Goal: Task Accomplishment & Management: Complete application form

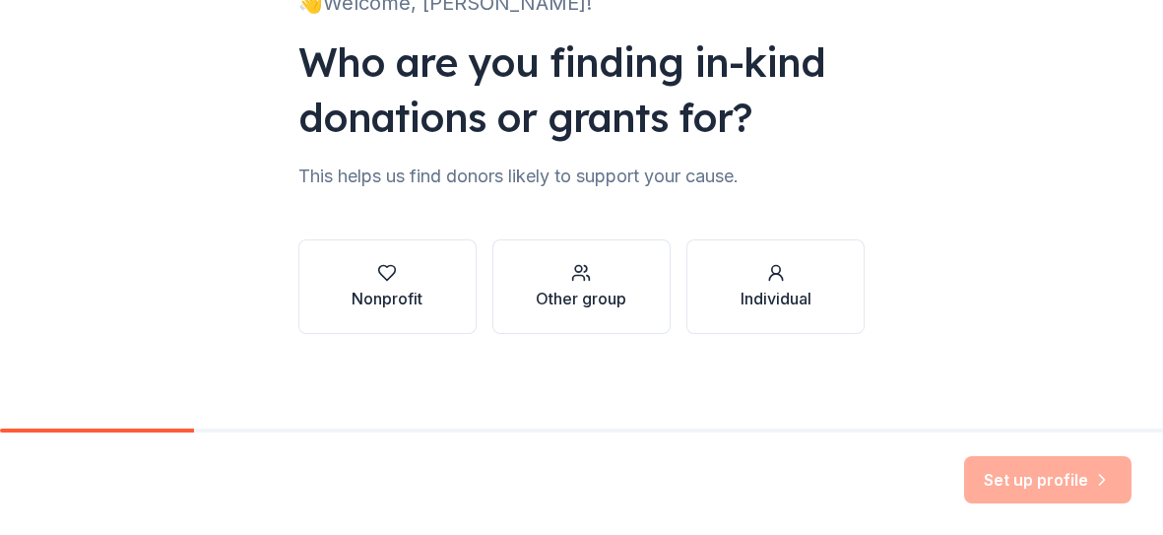
scroll to position [169, 0]
click at [355, 279] on div "button" at bounding box center [387, 273] width 71 height 20
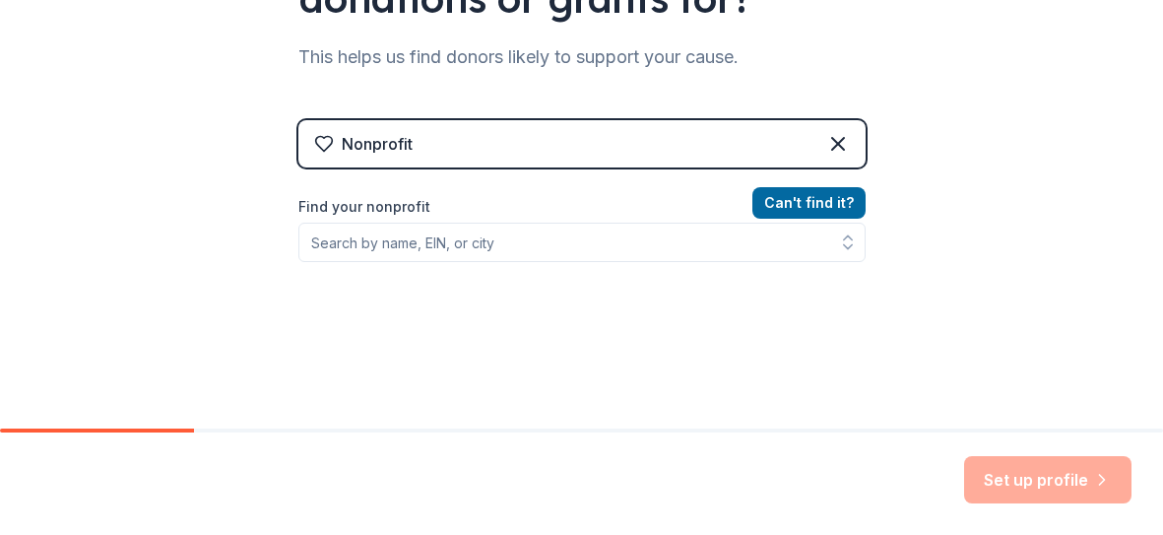
scroll to position [286, 0]
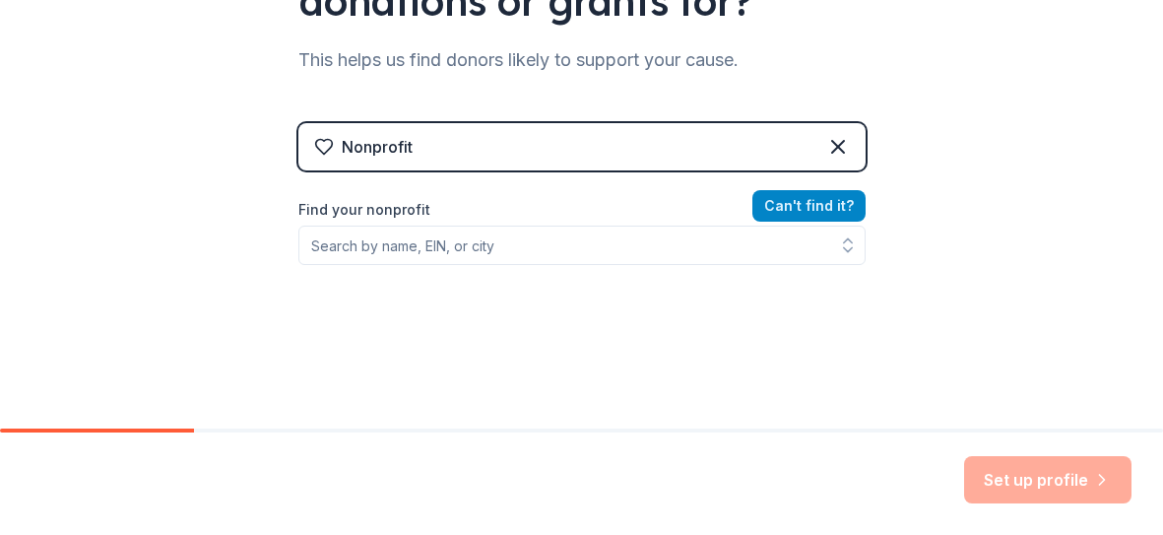
click at [834, 203] on button "Can ' t find it?" at bounding box center [808, 206] width 113 height 32
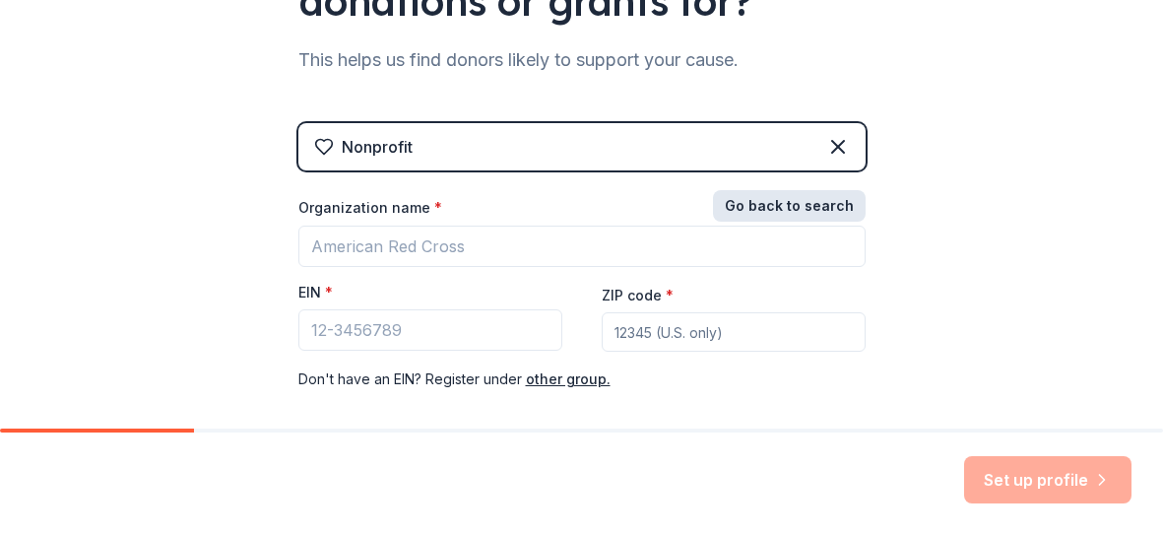
click at [834, 203] on button "Go back to search" at bounding box center [789, 206] width 153 height 32
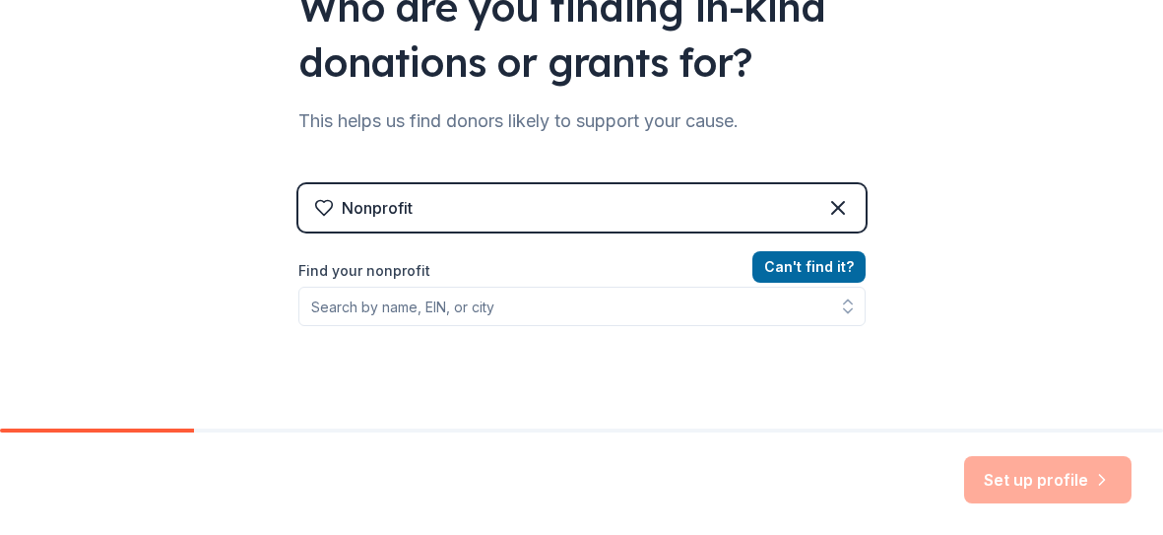
scroll to position [204, 0]
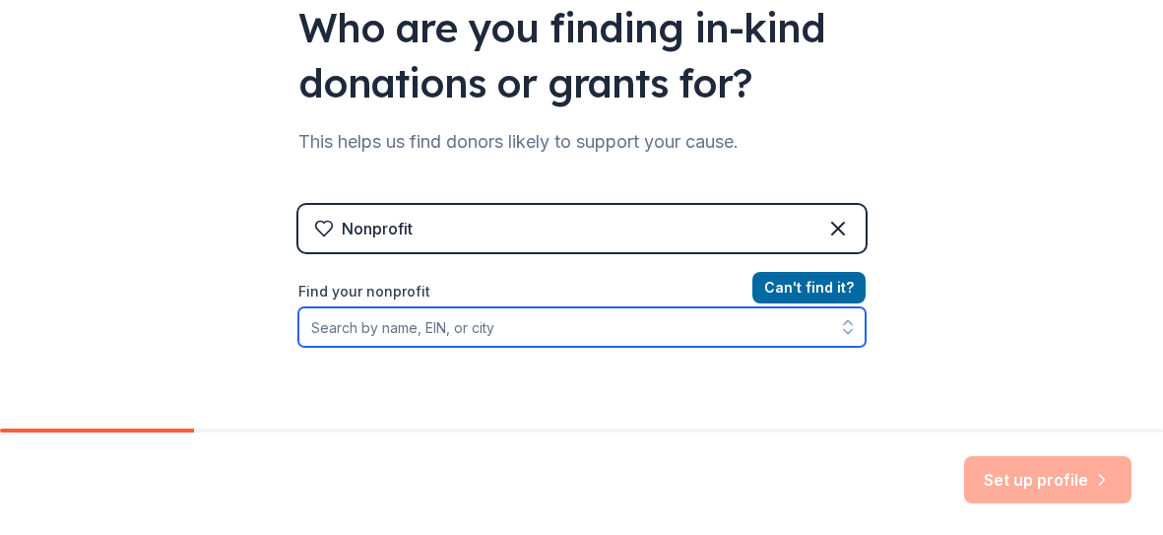
click at [450, 323] on input "Find your nonprofit" at bounding box center [581, 326] width 567 height 39
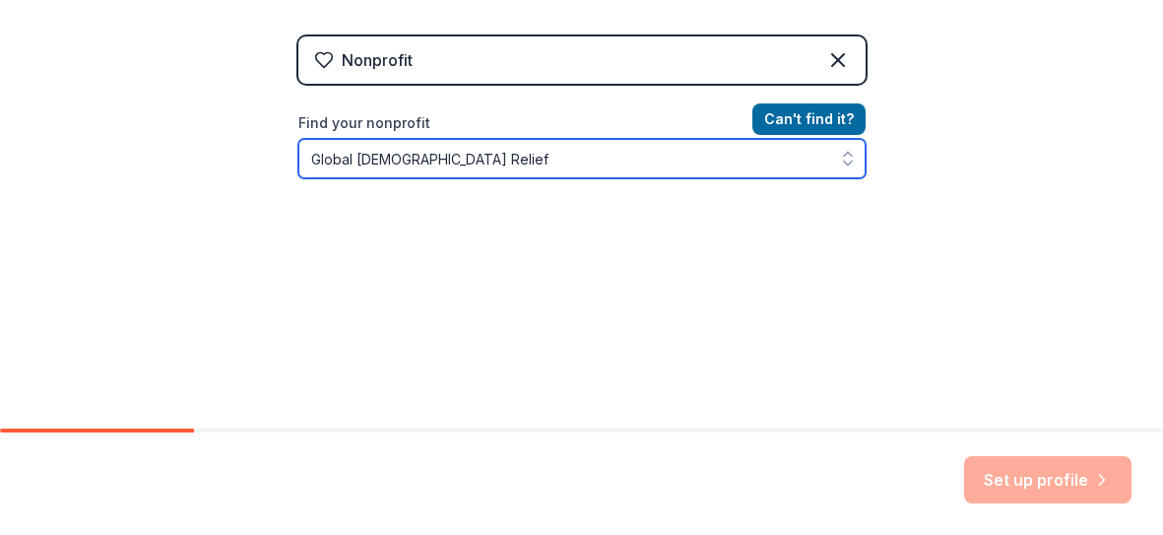
scroll to position [375, 0]
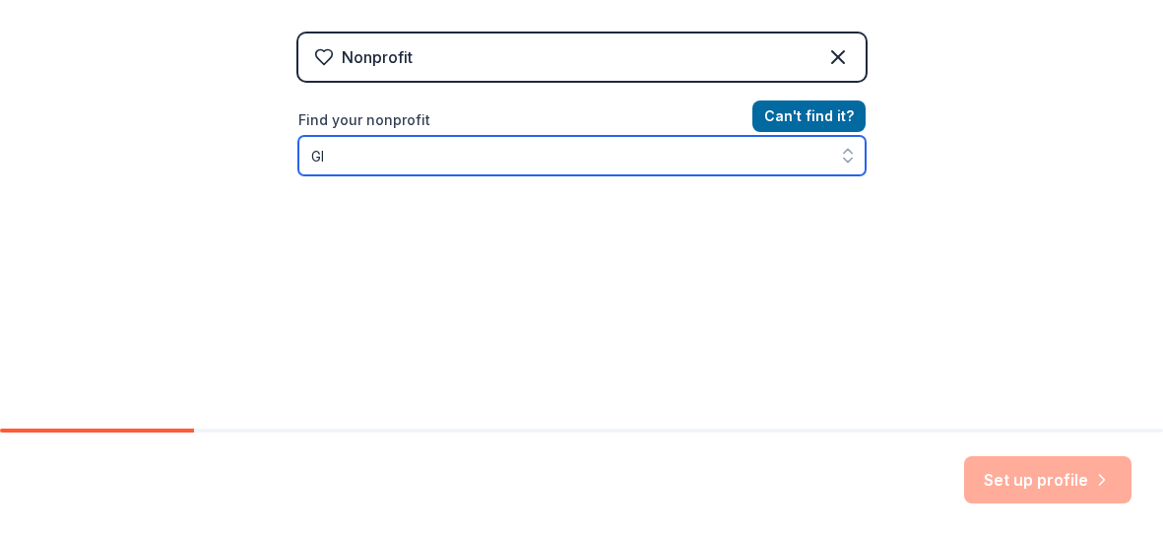
type input "G"
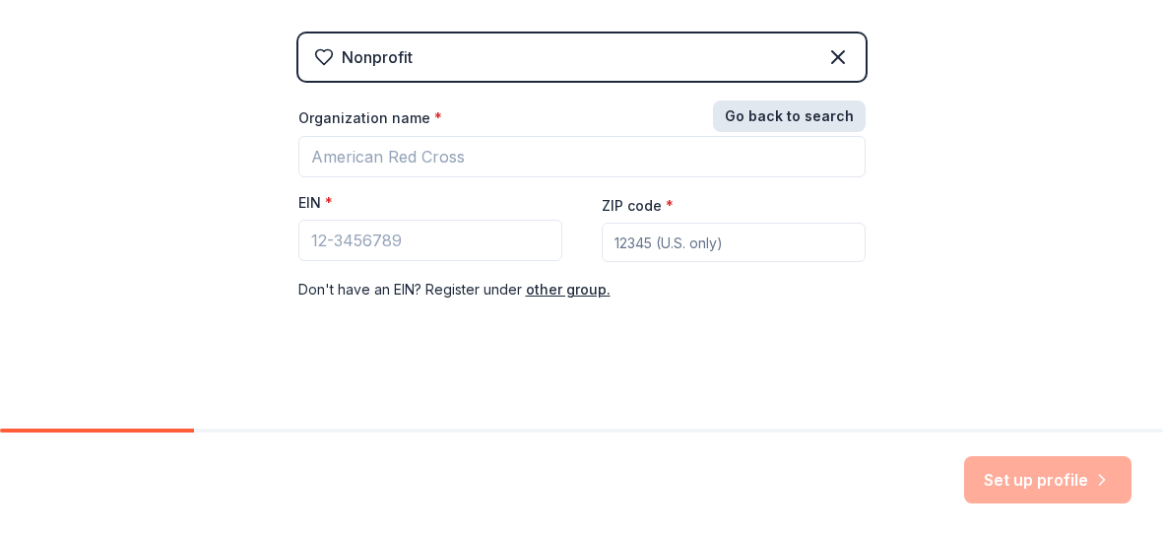
click at [780, 107] on button "Go back to search" at bounding box center [789, 116] width 153 height 32
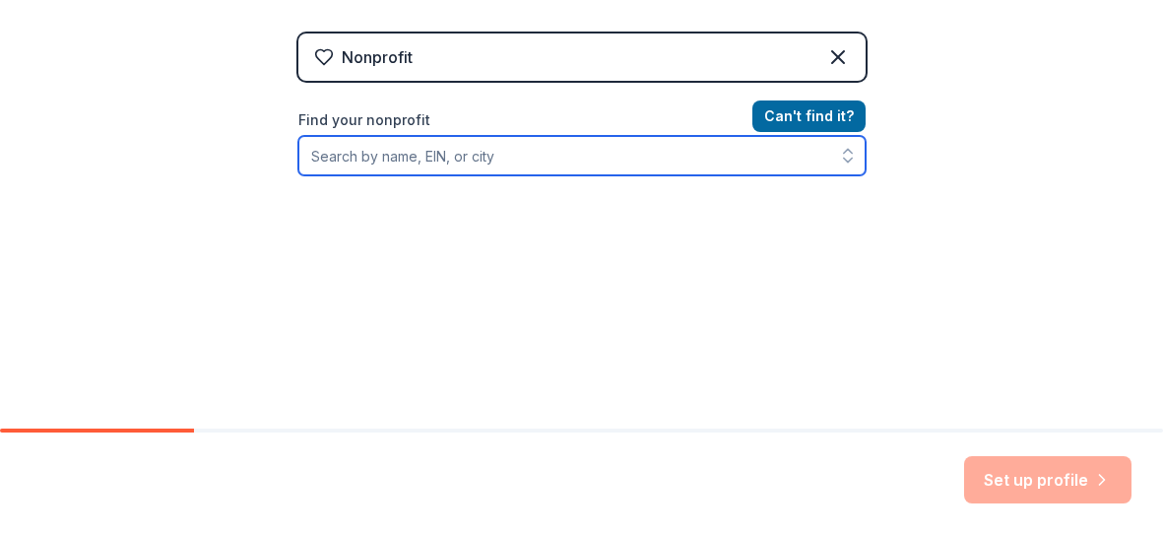
click at [526, 167] on input "Find your nonprofit" at bounding box center [581, 155] width 567 height 39
type input "G"
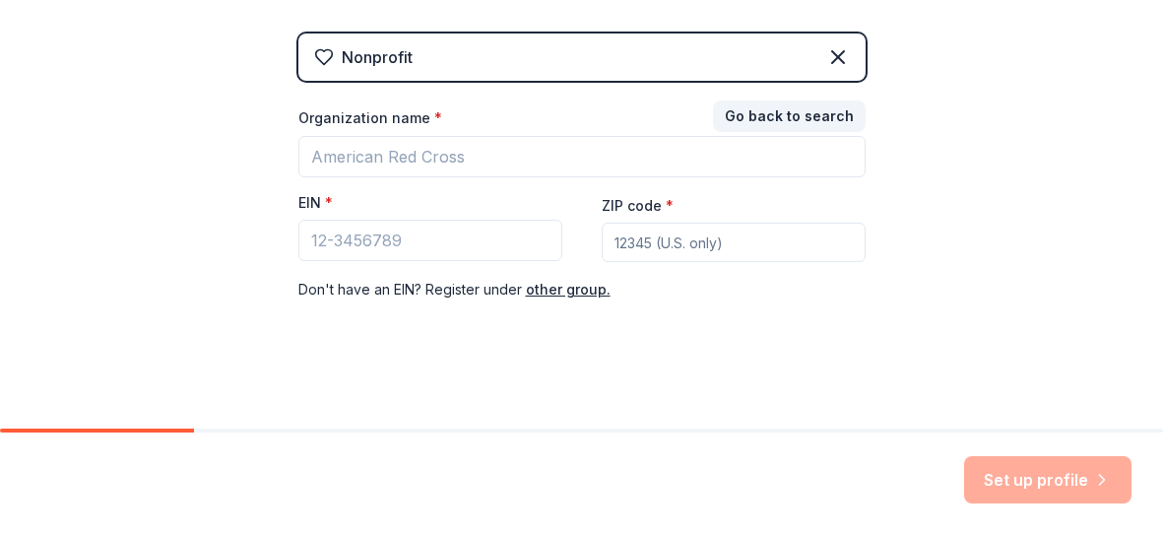
click at [876, 87] on div "👋 Welcome, [PERSON_NAME]! Who are you finding in-kind donations or grants for? …" at bounding box center [582, 30] width 630 height 810
click at [795, 124] on button "Go back to search" at bounding box center [789, 116] width 153 height 32
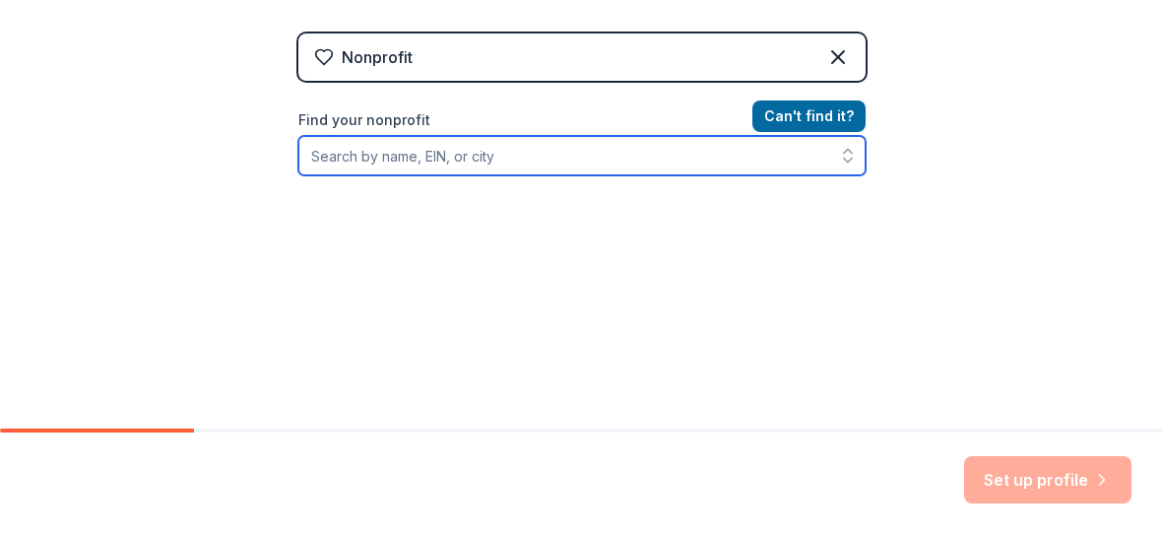
click at [360, 159] on input "Find your nonprofit" at bounding box center [581, 155] width 567 height 39
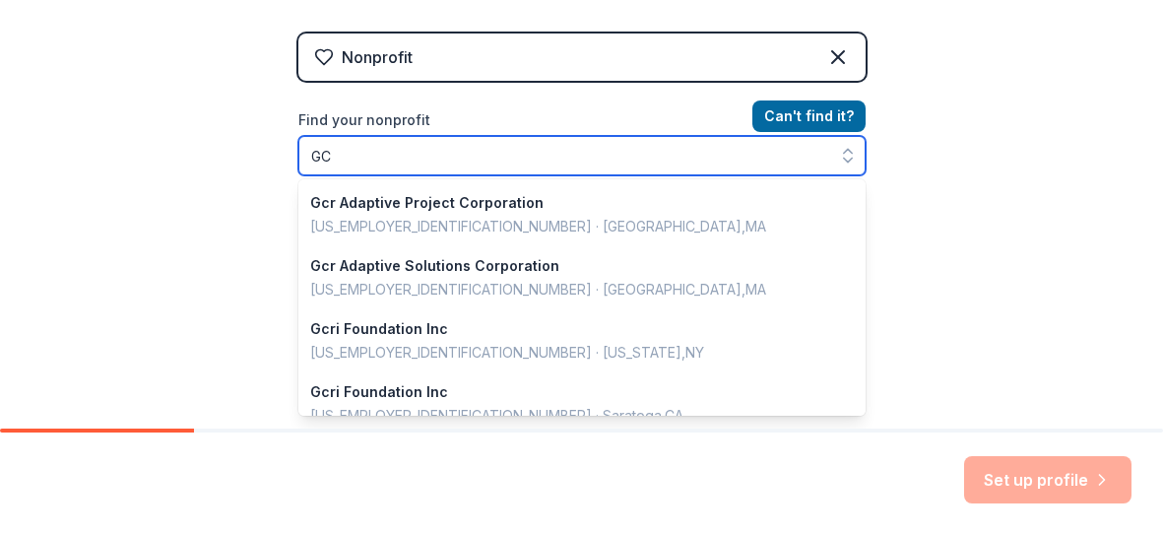
type input "G"
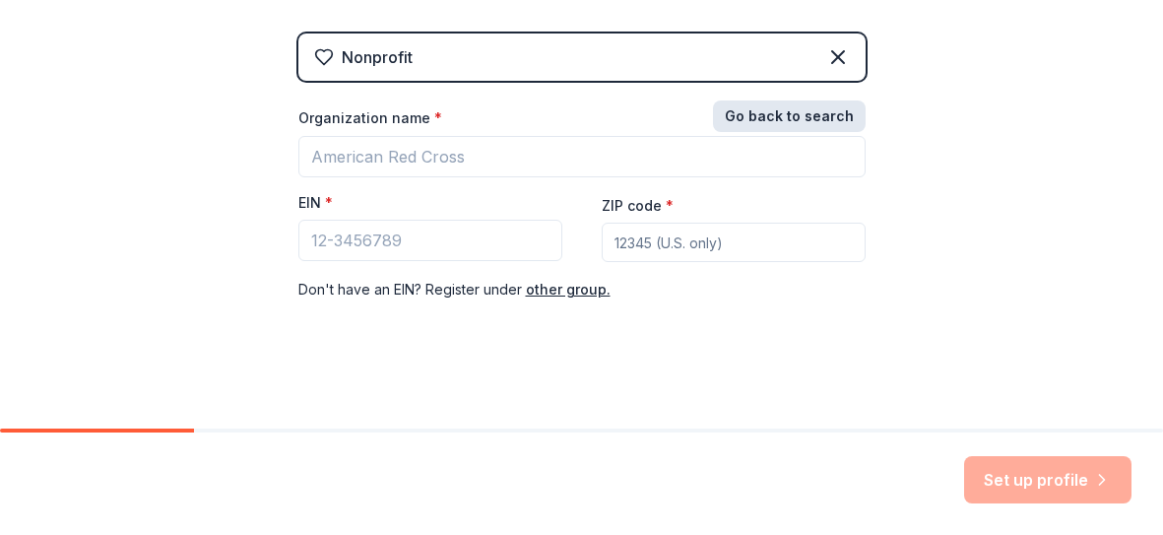
click at [841, 111] on button "Go back to search" at bounding box center [789, 116] width 153 height 32
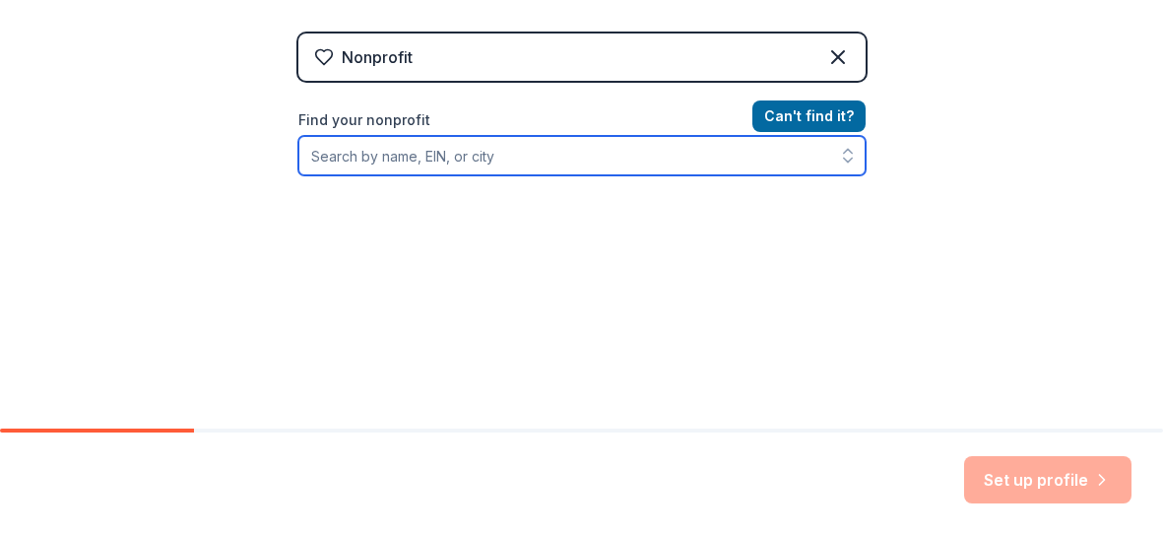
click at [325, 169] on input "Find your nonprofit" at bounding box center [581, 155] width 567 height 39
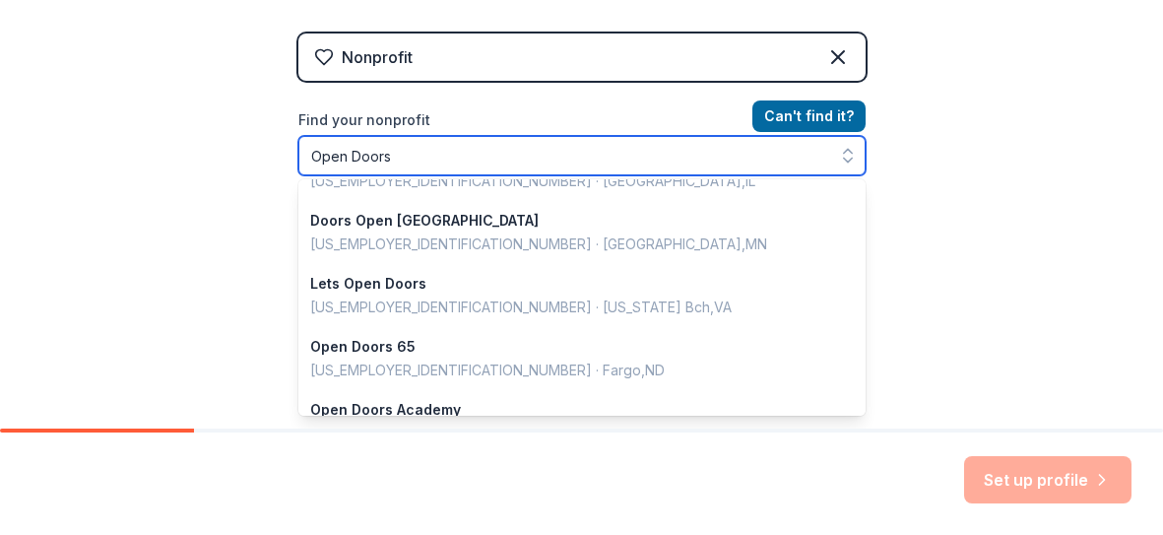
scroll to position [4, 0]
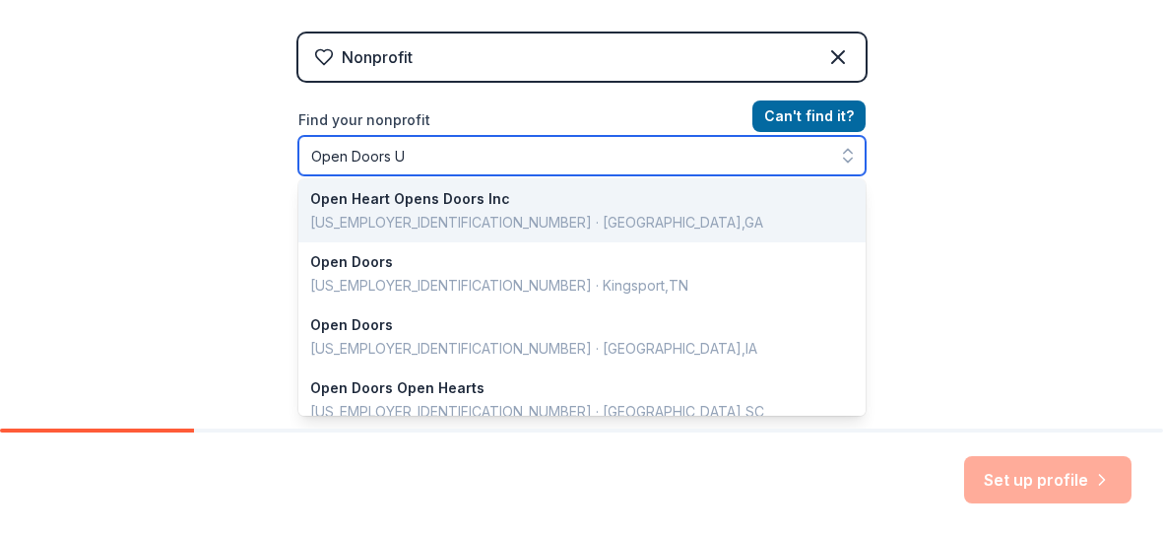
type input "Open Doors US"
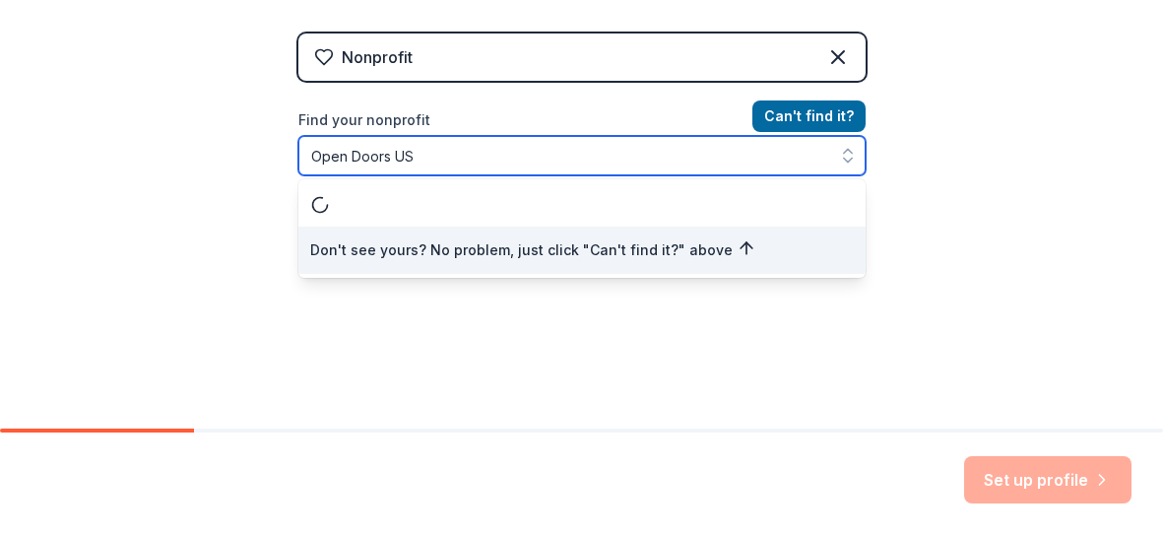
scroll to position [0, 0]
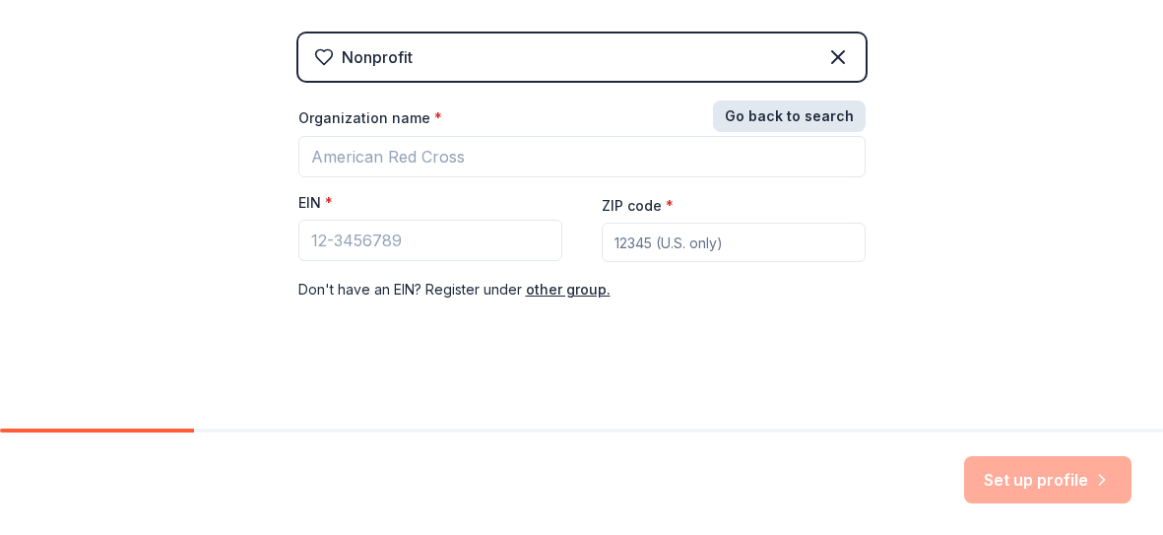
click at [739, 122] on button "Go back to search" at bounding box center [789, 116] width 153 height 32
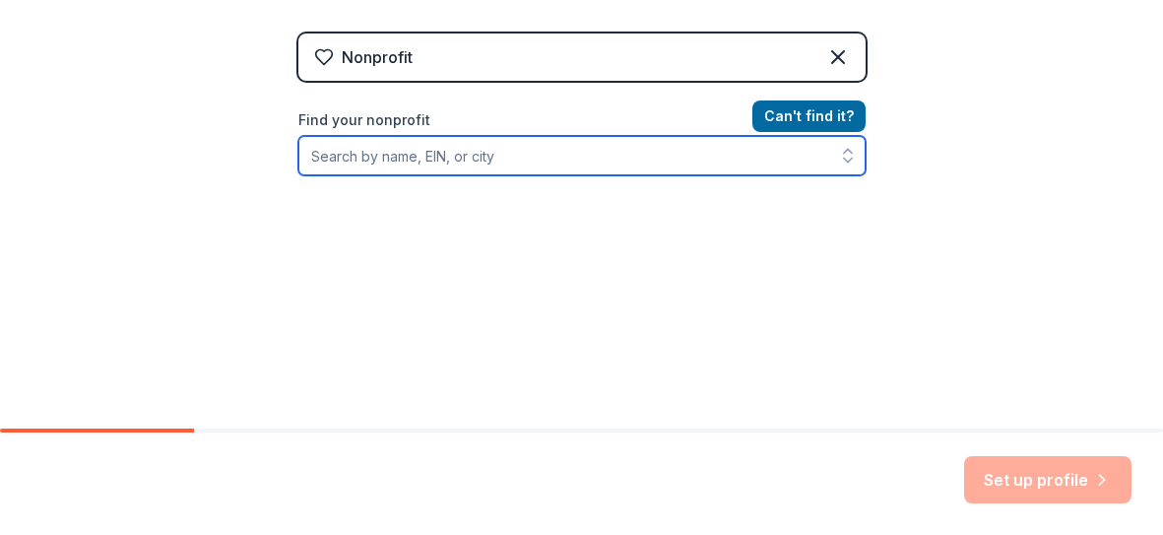
click at [511, 158] on input "Find your nonprofit" at bounding box center [581, 155] width 567 height 39
paste input "[US_EMPLOYER_IDENTIFICATION_NUMBER]"
type input "[US_EMPLOYER_IDENTIFICATION_NUMBER]"
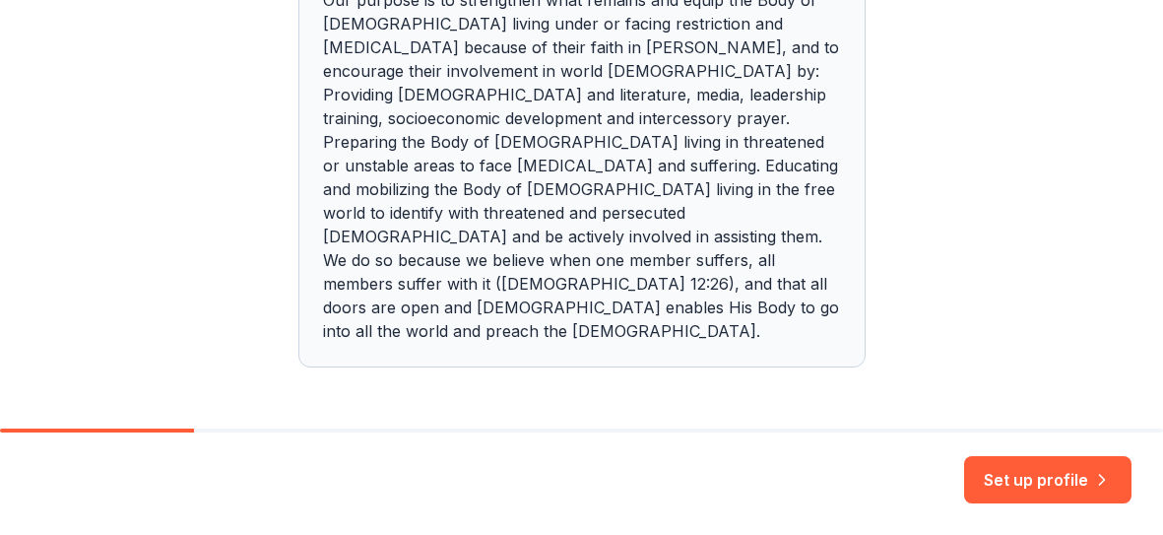
scroll to position [761, 0]
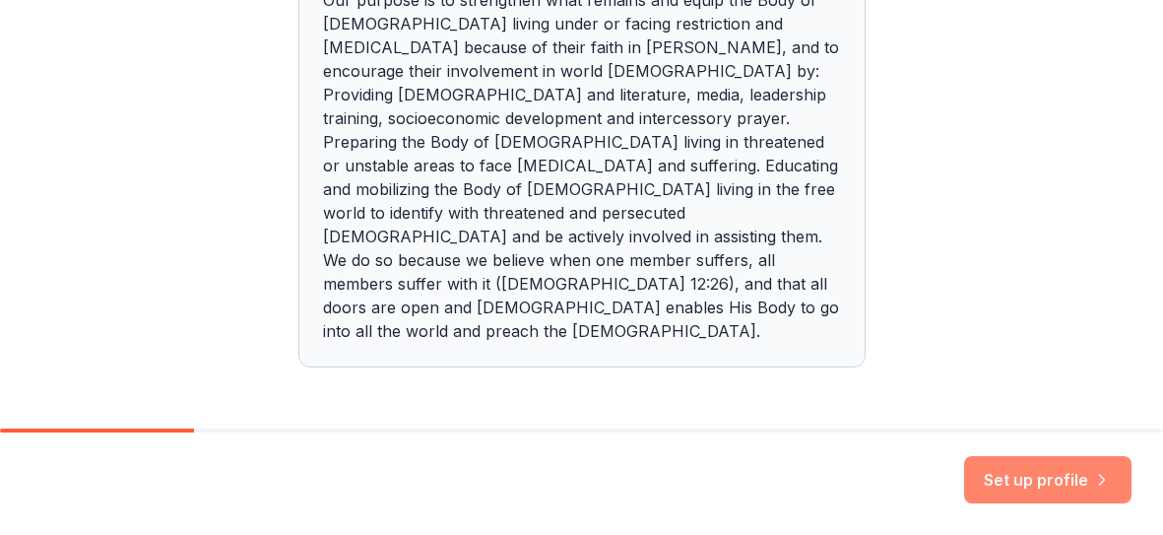
click at [1033, 480] on button "Set up profile" at bounding box center [1047, 479] width 167 height 47
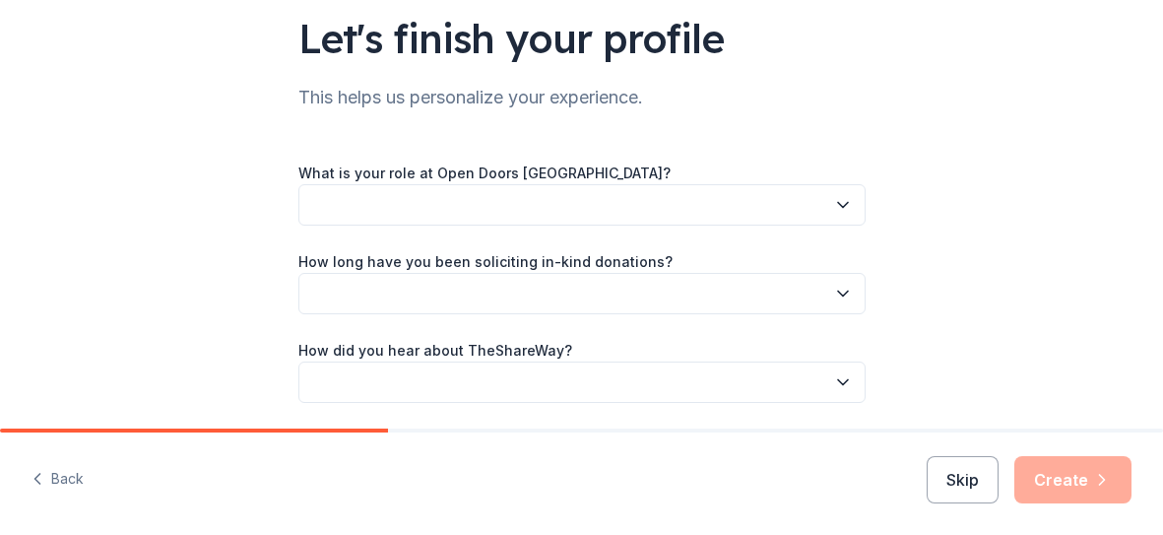
scroll to position [153, 0]
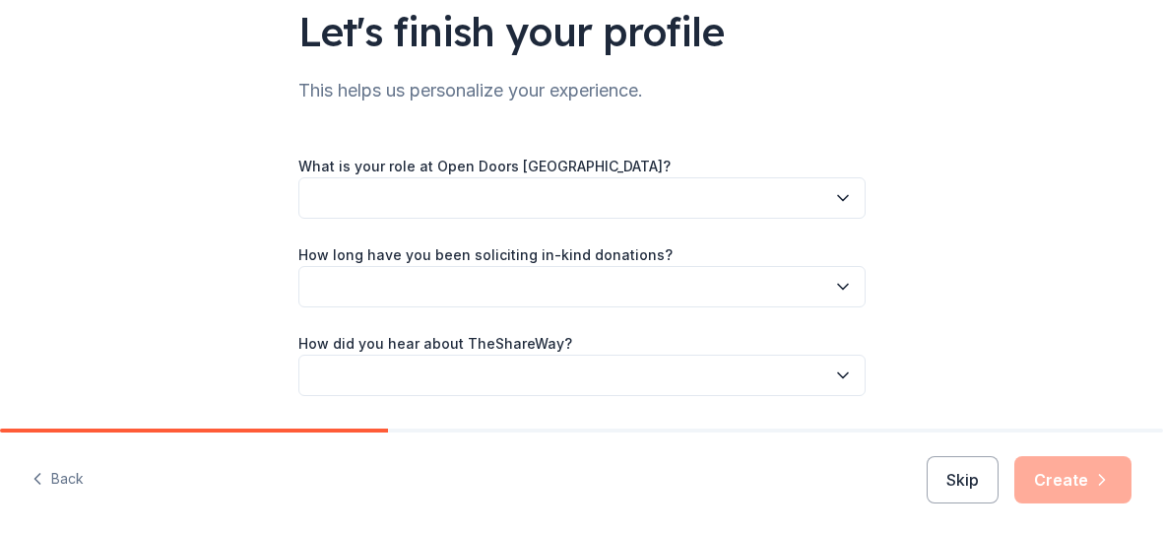
click at [422, 204] on button "button" at bounding box center [581, 197] width 567 height 41
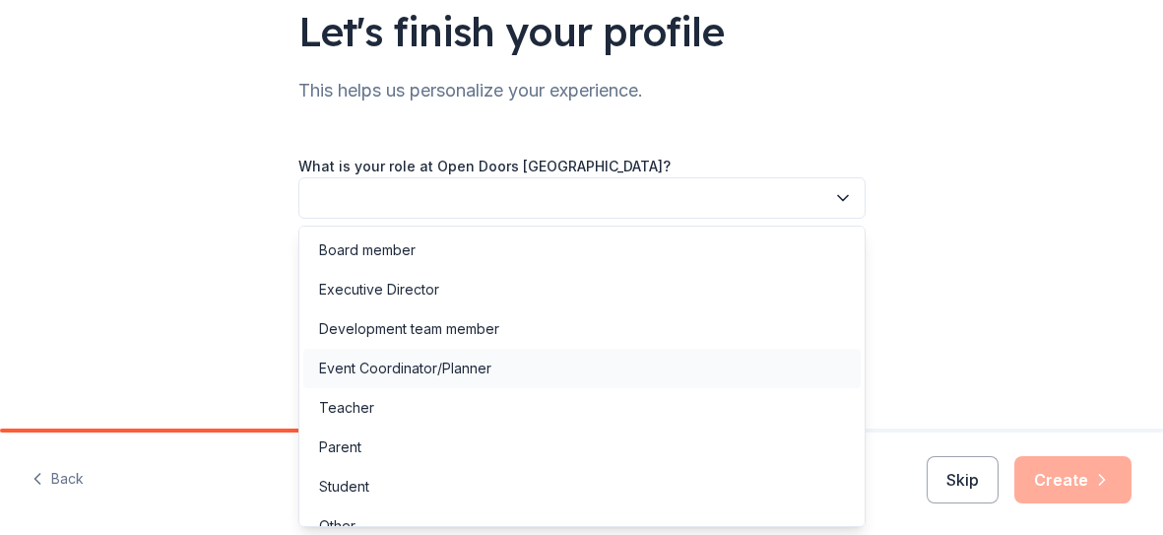
scroll to position [23, 0]
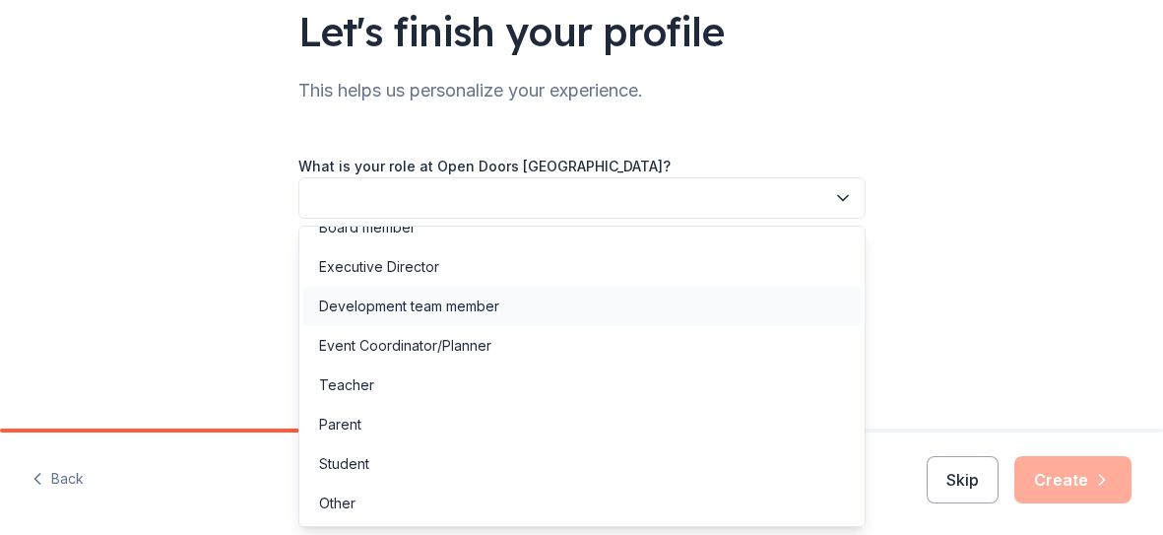
click at [367, 306] on div "Development team member" at bounding box center [409, 306] width 180 height 24
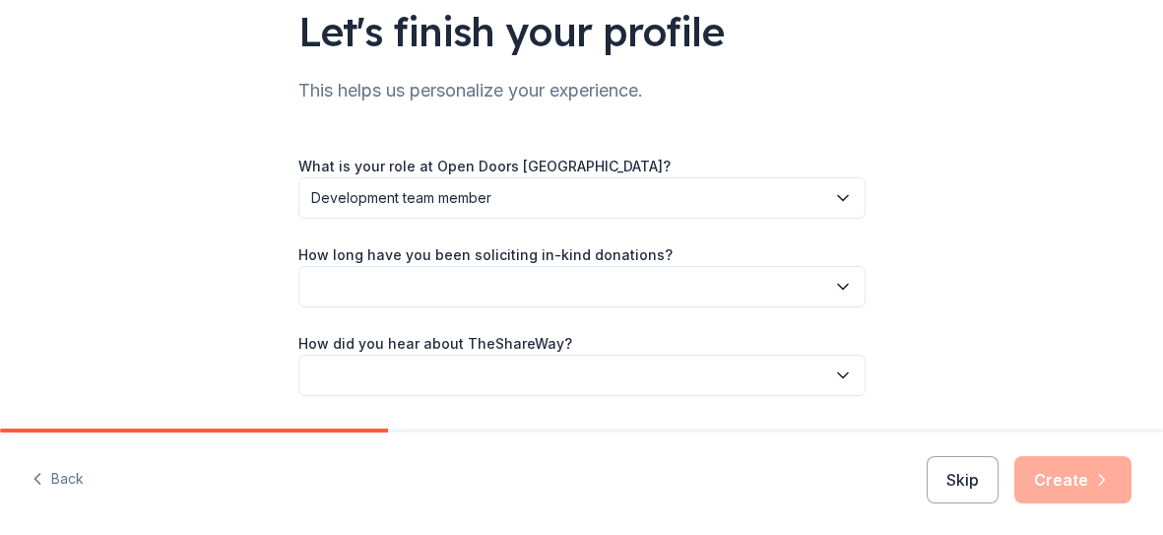
click at [371, 287] on button "button" at bounding box center [581, 286] width 567 height 41
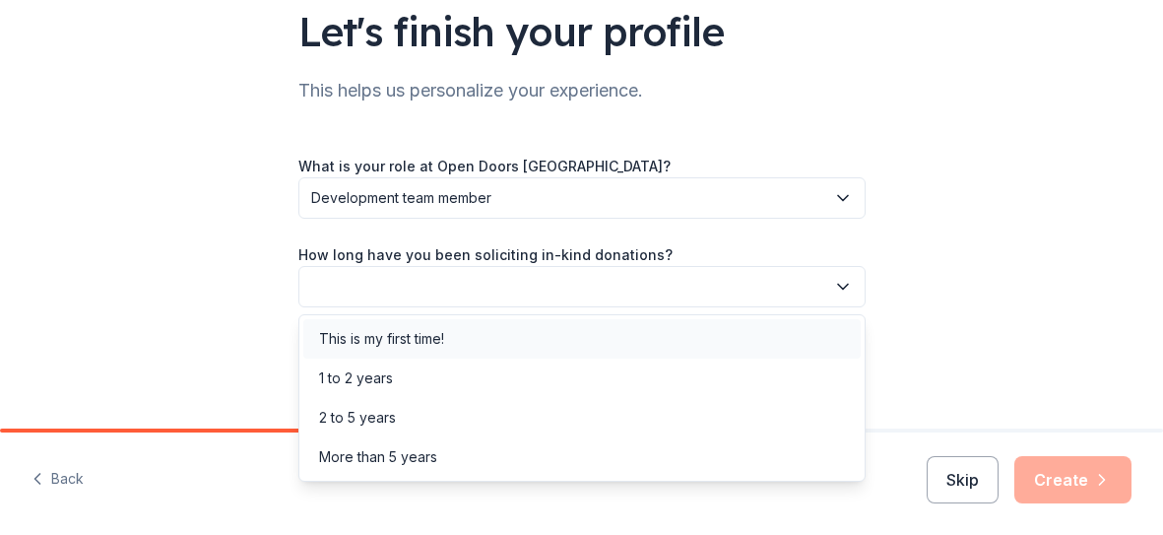
click at [373, 338] on div "This is my first time!" at bounding box center [381, 339] width 125 height 24
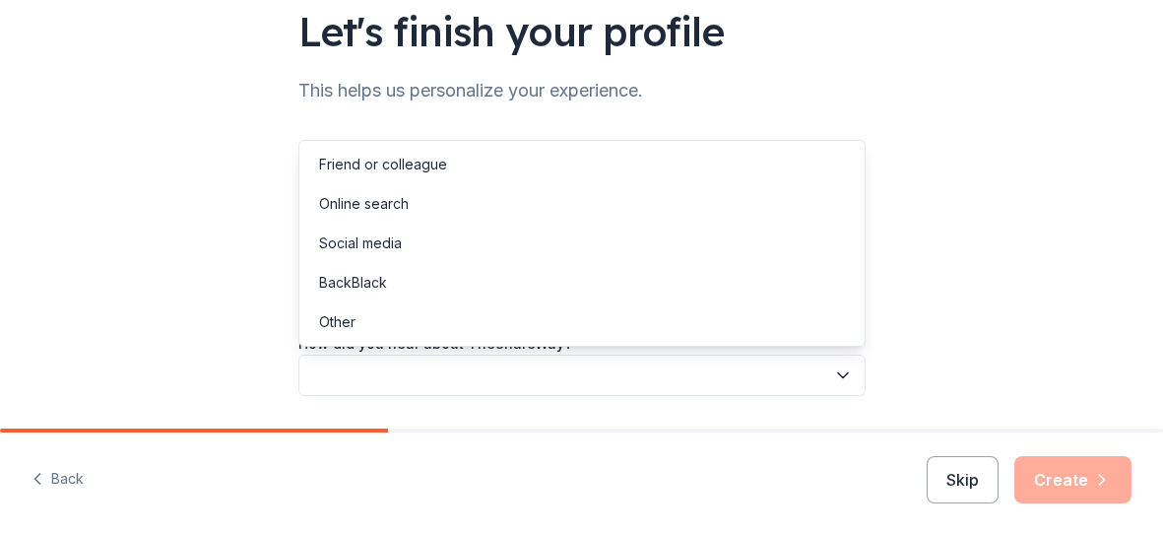
click at [388, 377] on button "button" at bounding box center [581, 374] width 567 height 41
click at [361, 325] on div "Other" at bounding box center [581, 321] width 557 height 39
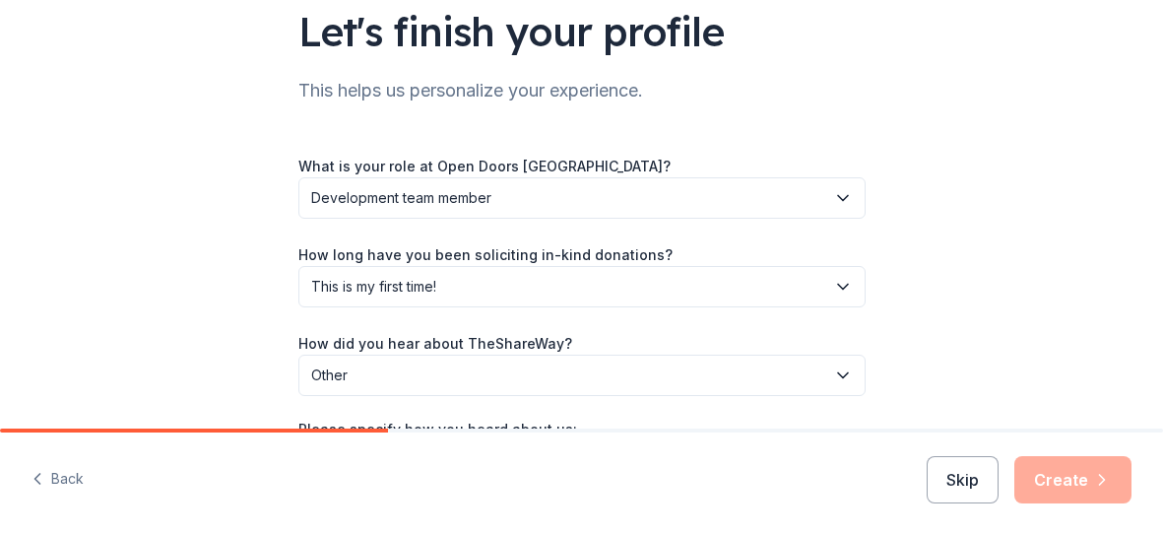
scroll to position [305, 0]
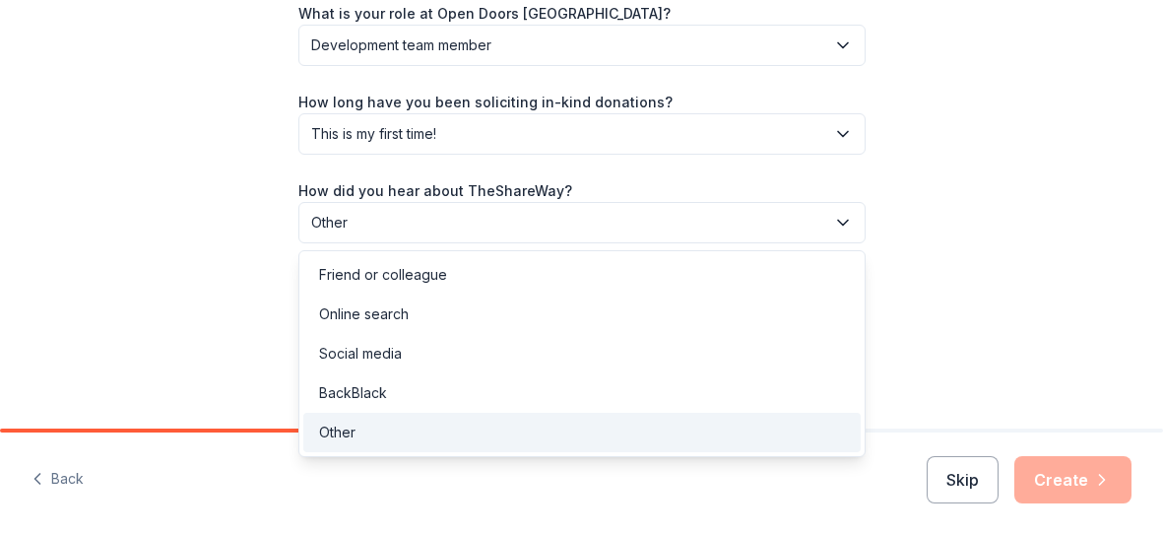
click at [346, 223] on span "Other" at bounding box center [568, 223] width 514 height 24
click at [366, 321] on div "Online search" at bounding box center [364, 314] width 90 height 24
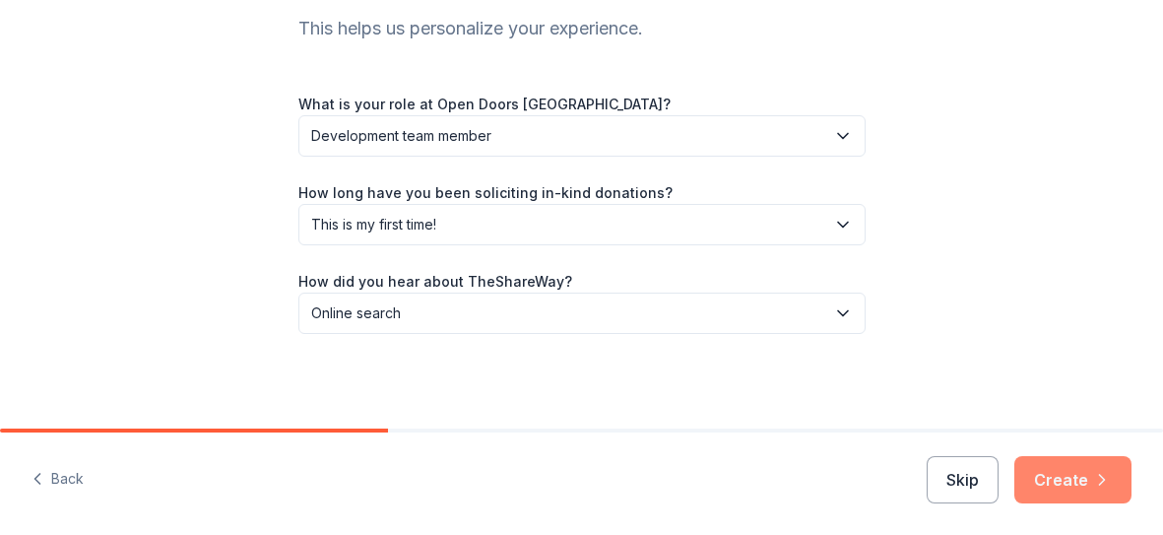
click at [1046, 494] on button "Create" at bounding box center [1072, 479] width 117 height 47
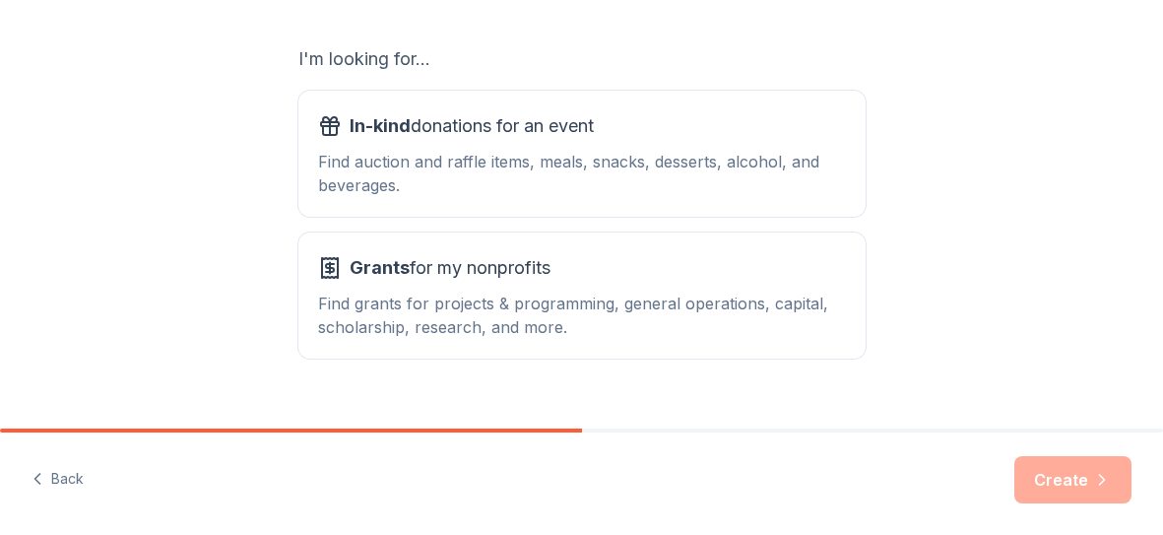
scroll to position [366, 0]
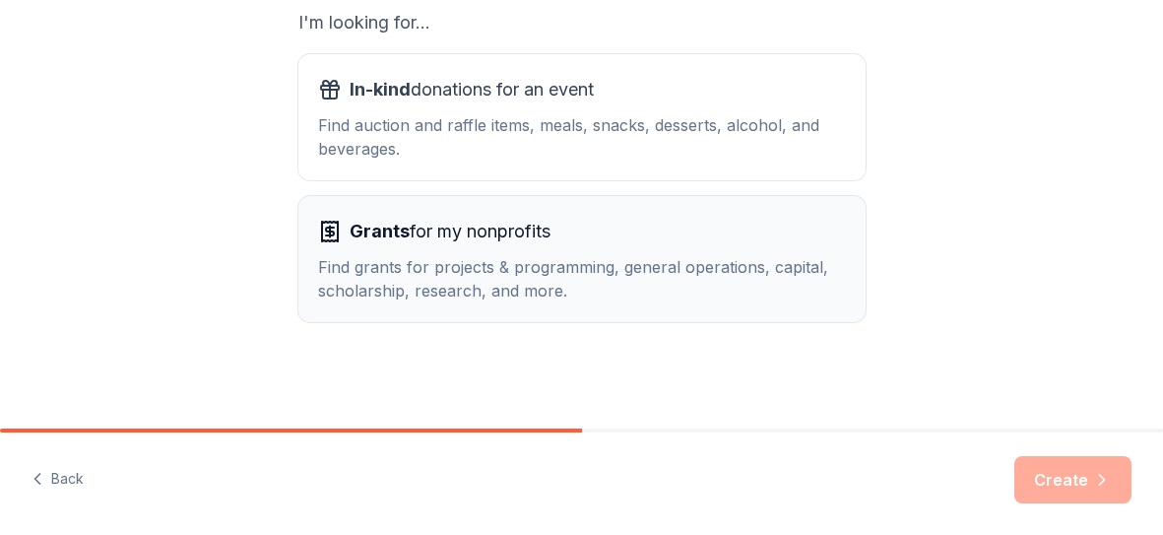
click at [493, 253] on div "Grants for my nonprofits Find grants for projects & programming, general operat…" at bounding box center [582, 259] width 528 height 87
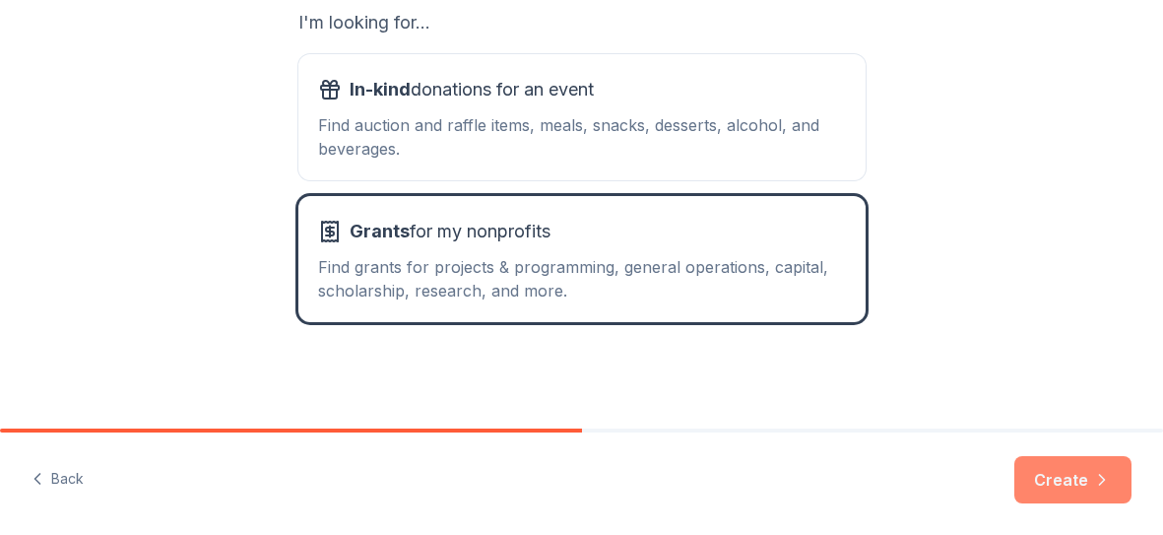
click at [1053, 470] on button "Create" at bounding box center [1072, 479] width 117 height 47
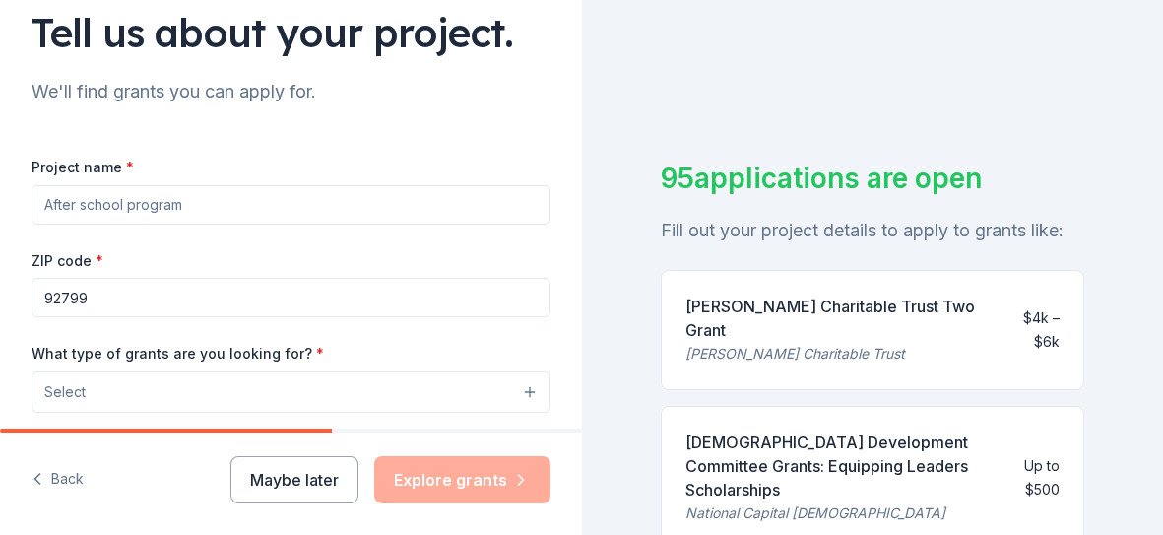
scroll to position [174, 0]
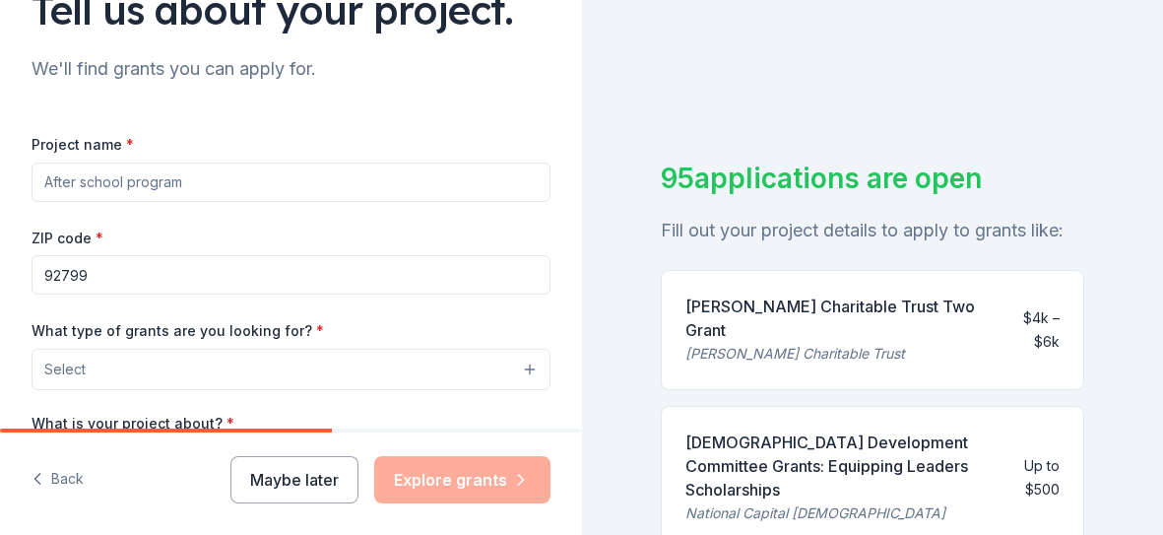
click at [94, 182] on input "Project name *" at bounding box center [291, 181] width 519 height 39
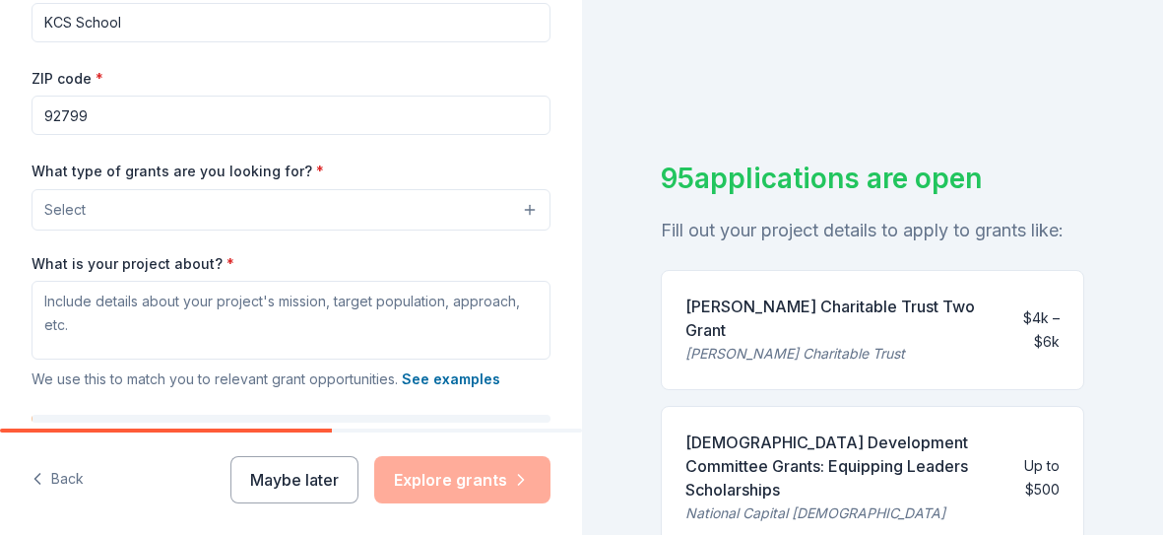
scroll to position [339, 0]
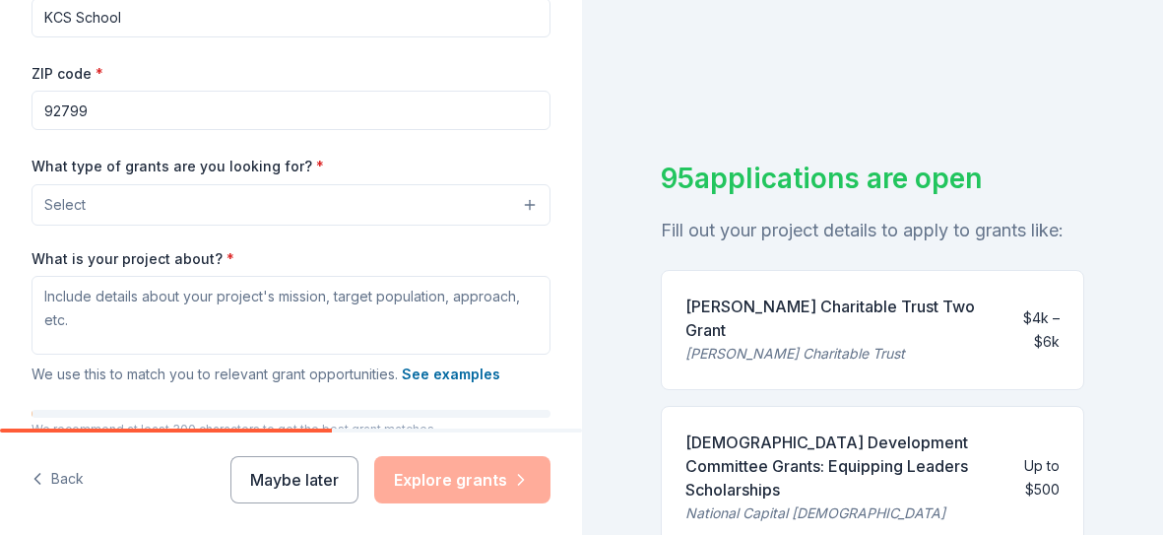
type input "KCS School"
click at [90, 199] on button "Select" at bounding box center [291, 204] width 519 height 41
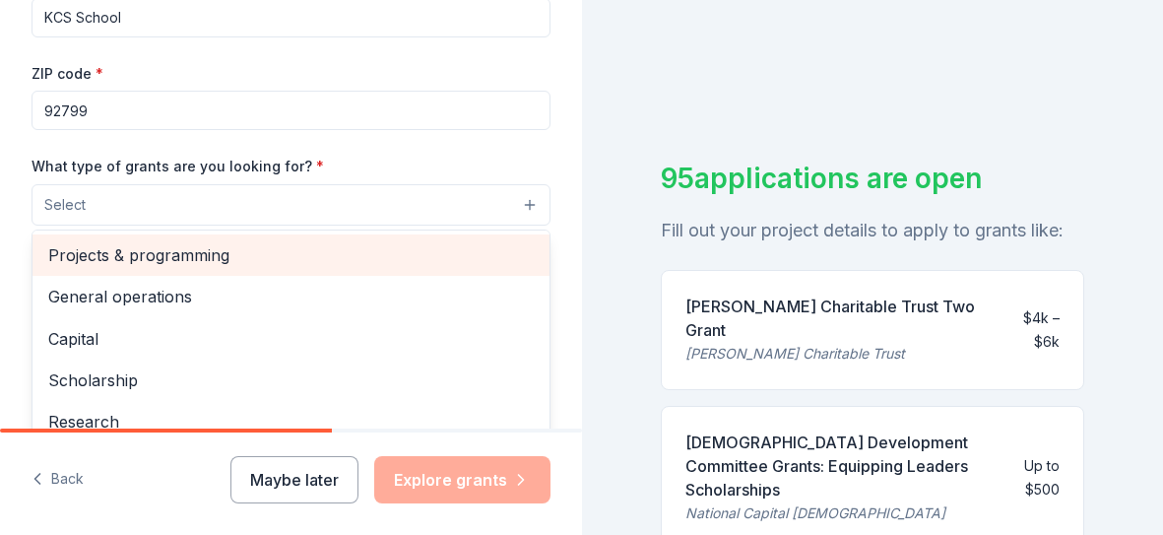
click at [97, 261] on span "Projects & programming" at bounding box center [290, 255] width 485 height 26
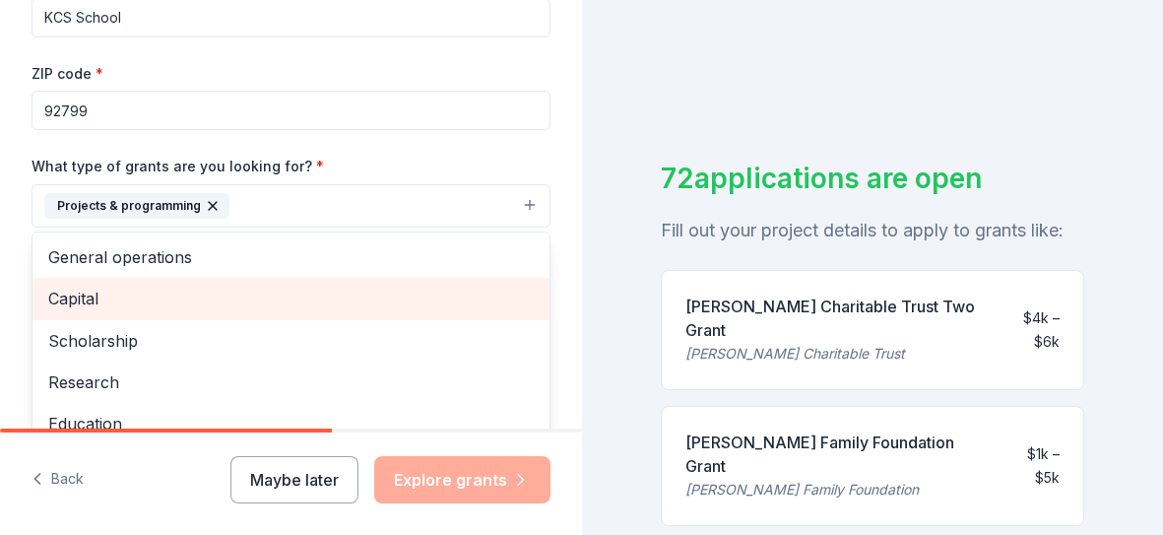
click at [119, 292] on span "Capital" at bounding box center [290, 299] width 485 height 26
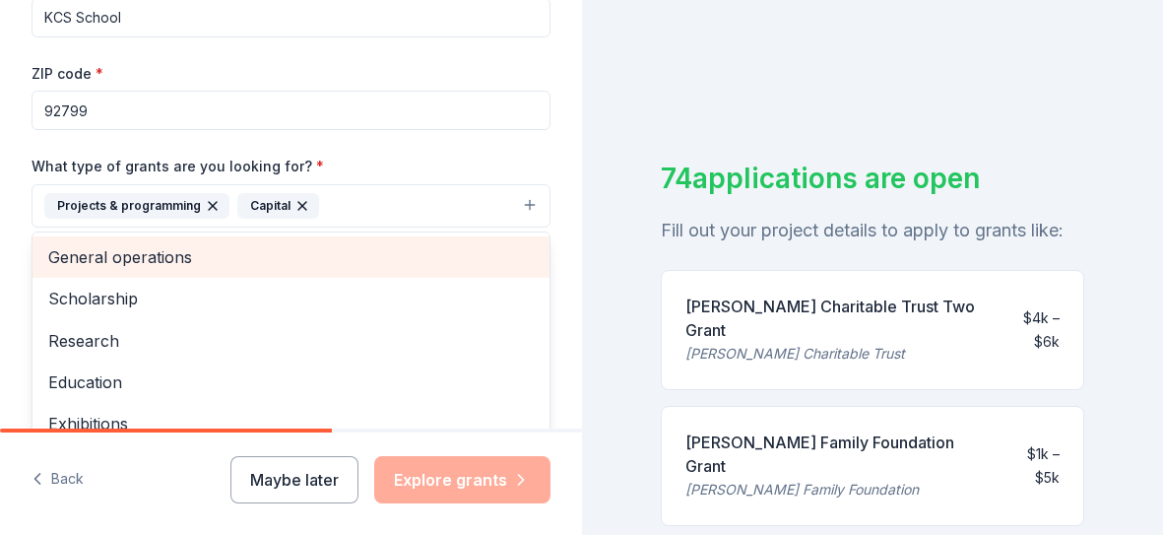
click at [124, 257] on span "General operations" at bounding box center [290, 257] width 485 height 26
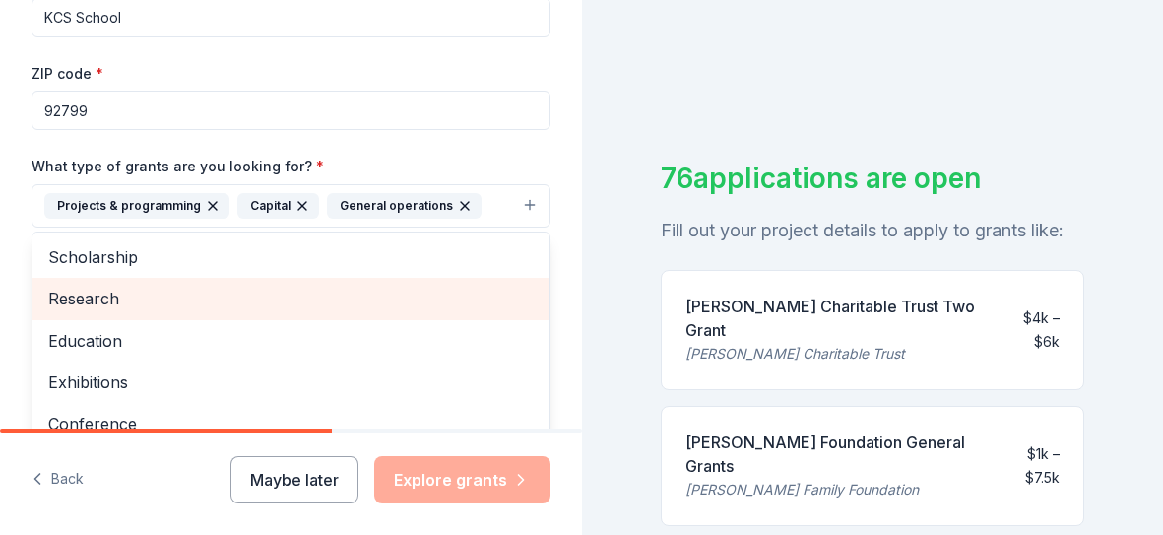
click at [60, 305] on span "Research" at bounding box center [290, 299] width 485 height 26
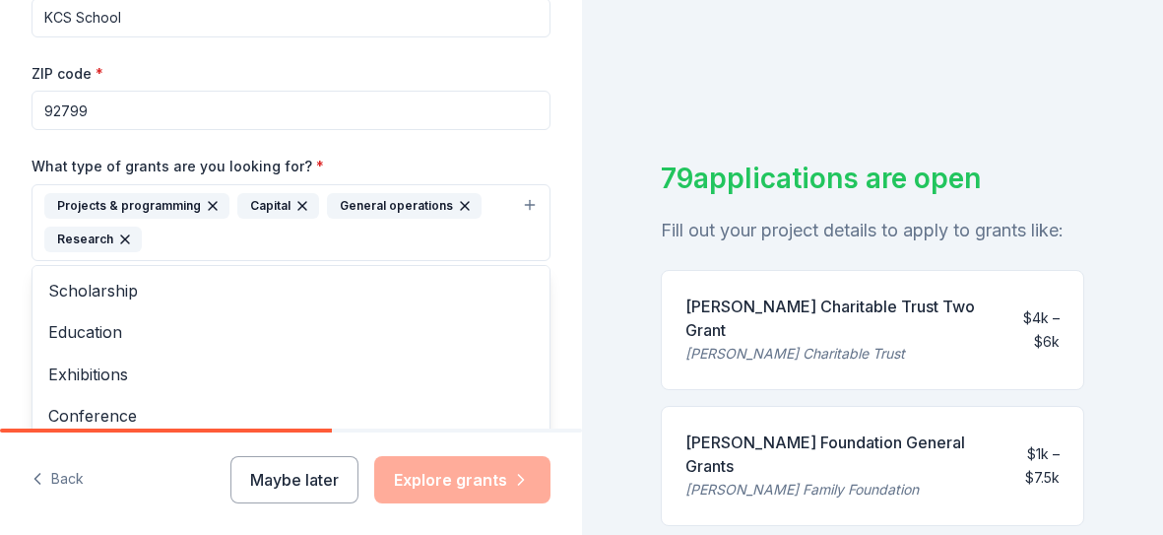
scroll to position [547, 0]
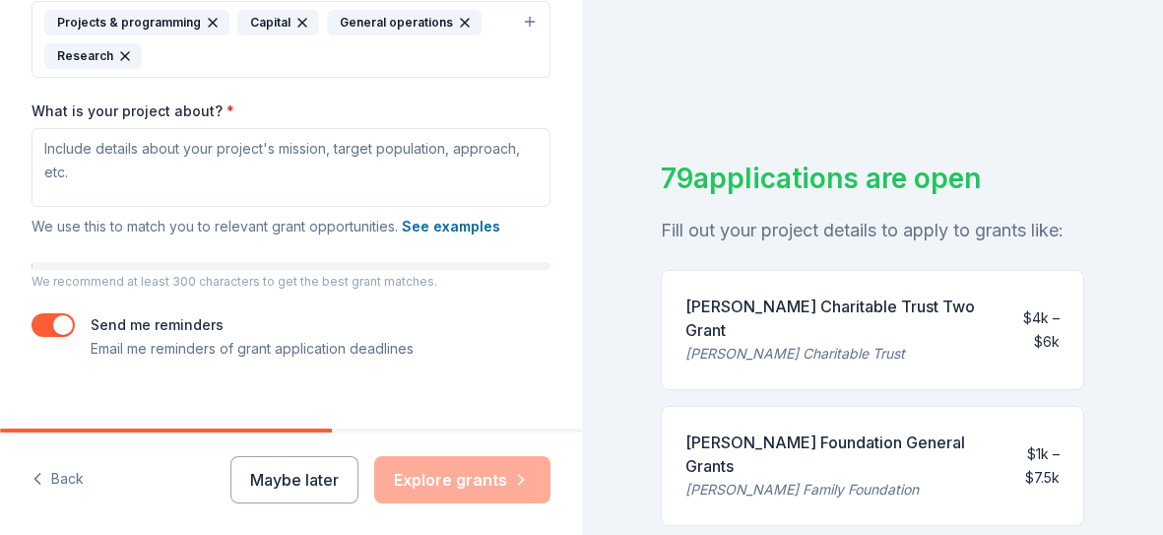
scroll to position [524, 0]
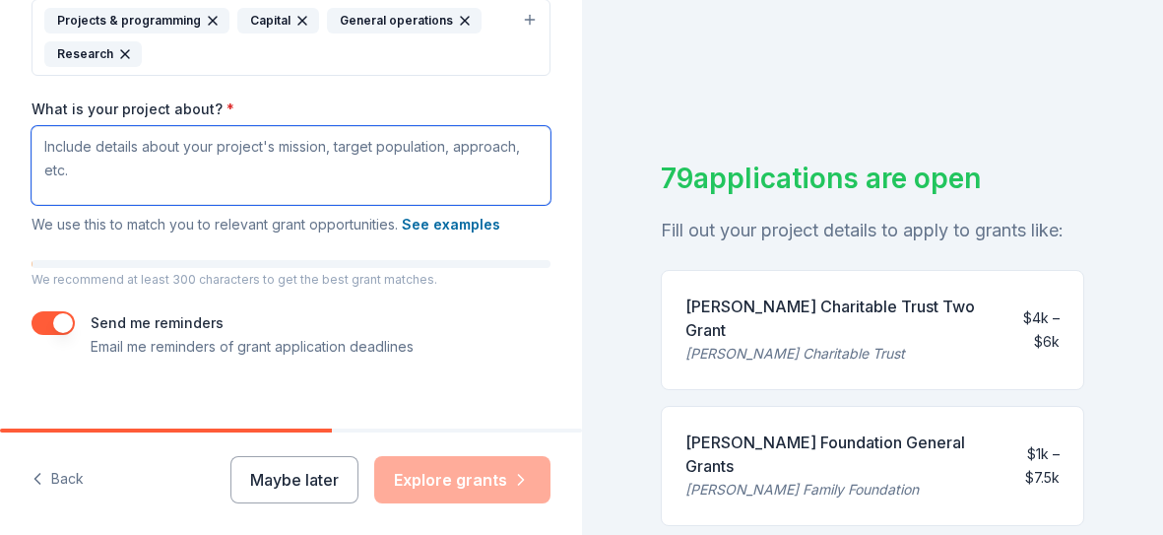
click at [267, 167] on textarea "What is your project about? *" at bounding box center [291, 165] width 519 height 79
paste textarea "[Loremipsumdo Sita] Consect Adipiscin eli Seddoeiu Temporinci 8375 U Laboreet D…"
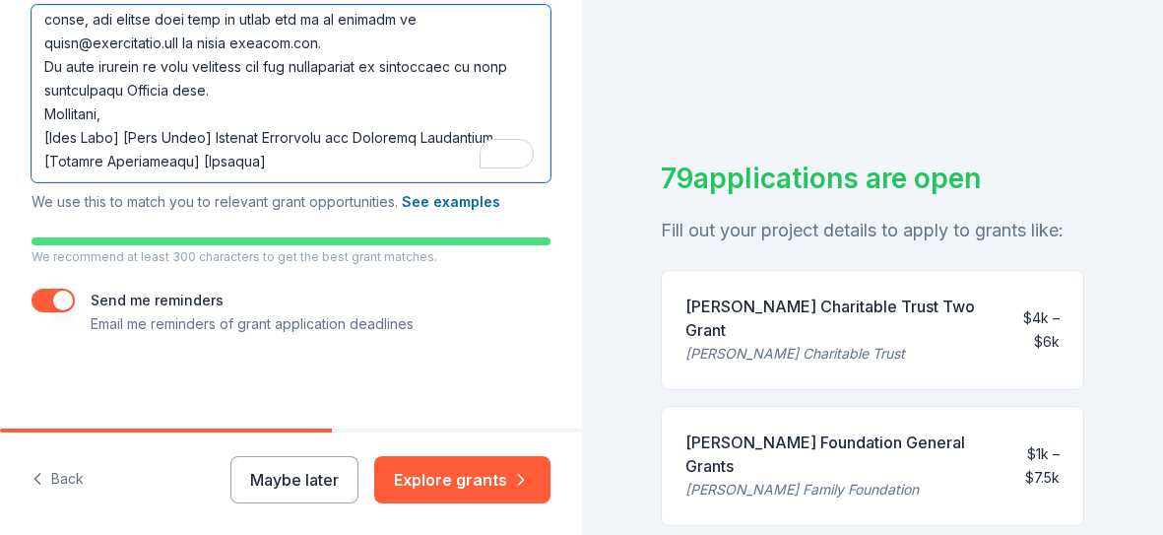
scroll to position [0, 0]
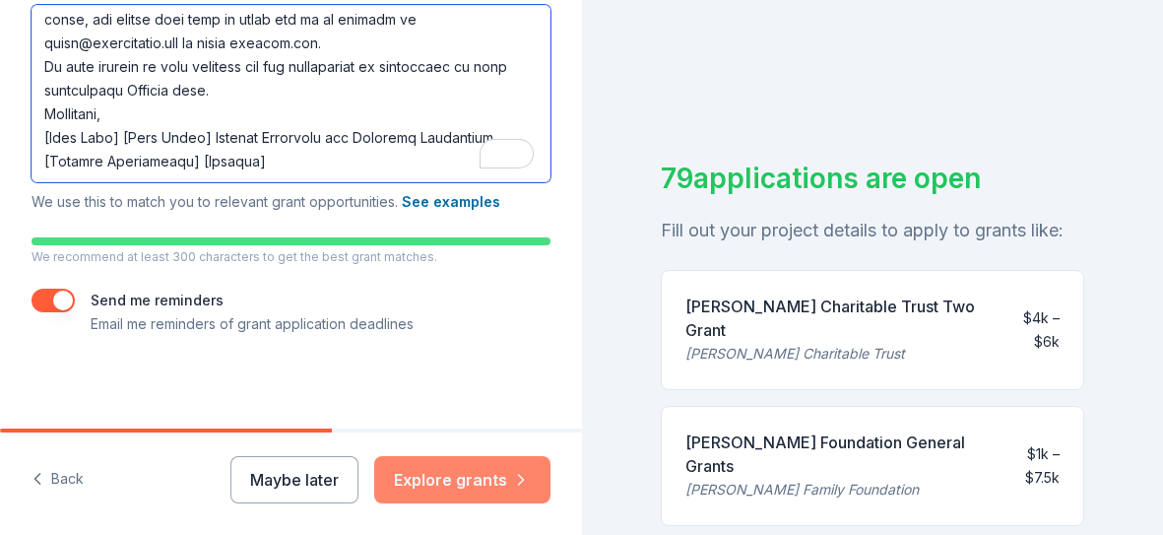
type textarea "[Loremipsumdo Sita] Consect Adipiscin eli Seddoeiu Temporinci 8375 U Laboreet D…"
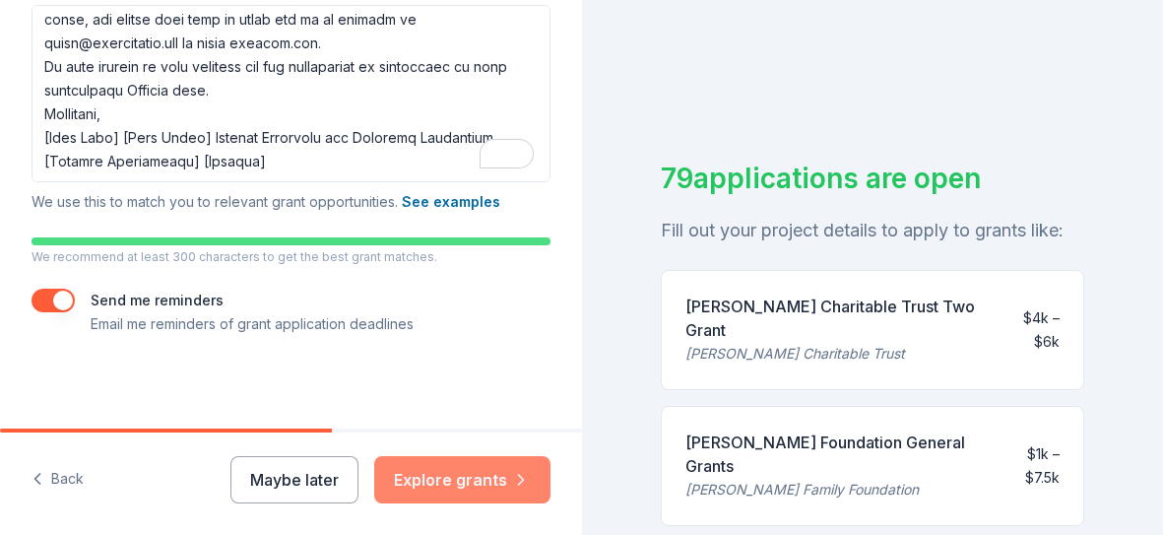
click at [480, 487] on button "Explore grants" at bounding box center [462, 479] width 176 height 47
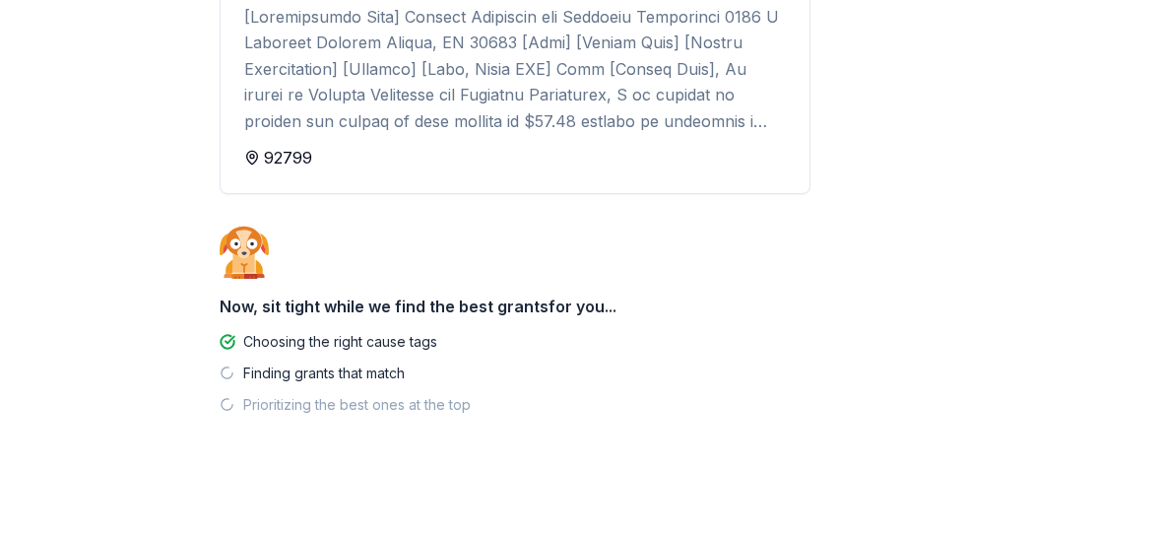
scroll to position [306, 0]
